Goal: Find contact information: Find contact information

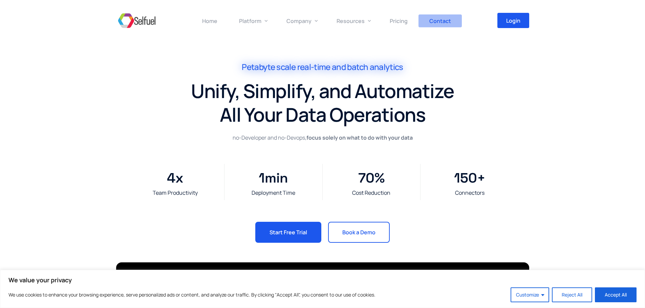
click at [439, 24] on span "Contact" at bounding box center [440, 20] width 22 height 7
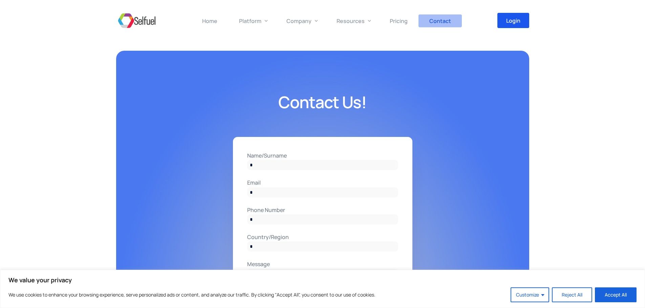
click at [435, 20] on span "Contact" at bounding box center [440, 20] width 22 height 7
